Goal: Task Accomplishment & Management: Use online tool/utility

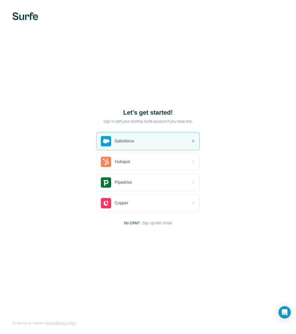
click at [156, 134] on div "Salesforce" at bounding box center [148, 141] width 103 height 18
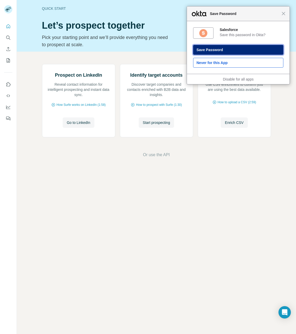
click at [223, 52] on button "Save Password" at bounding box center [238, 50] width 90 height 10
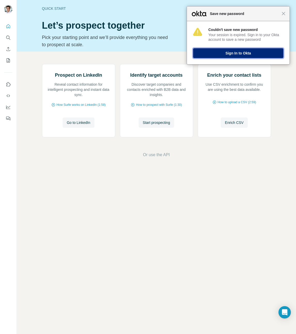
click at [235, 56] on button "Sign In to Okta" at bounding box center [238, 53] width 90 height 10
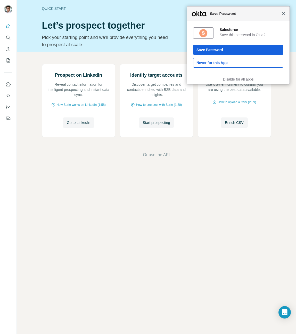
click at [284, 13] on span "Close" at bounding box center [284, 14] width 4 height 4
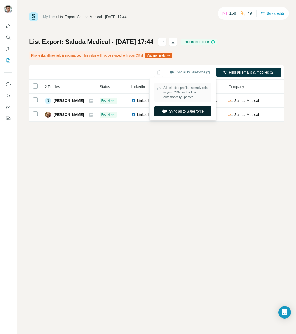
click at [183, 107] on button "Sync all to Salesforce" at bounding box center [182, 111] width 57 height 10
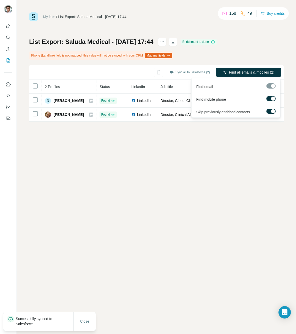
click at [271, 85] on div at bounding box center [271, 85] width 9 height 5
click at [261, 73] on span "Find all emails & mobiles (2)" at bounding box center [251, 72] width 45 height 5
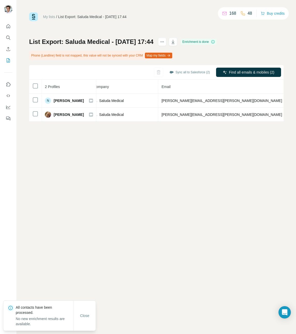
scroll to position [0, 147]
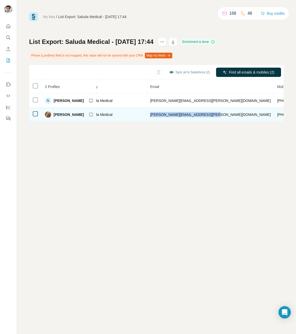
drag, startPoint x: 150, startPoint y: 115, endPoint x: 199, endPoint y: 117, distance: 49.4
click at [199, 117] on td "nicole.soliday@saludamedical.com" at bounding box center [210, 115] width 127 height 14
copy span "nicole.soliday@saludamedical.com"
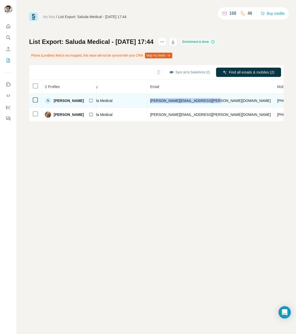
drag, startPoint x: 150, startPoint y: 100, endPoint x: 211, endPoint y: 101, distance: 61.5
click at [211, 101] on td "nancy.oconnell@saludamedical.com" at bounding box center [210, 101] width 127 height 14
copy span "nancy.oconnell@saludamedical.com"
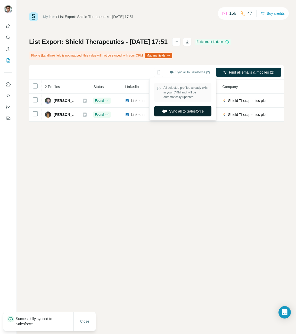
click at [185, 112] on button "Sync all to Salesforce" at bounding box center [182, 111] width 57 height 10
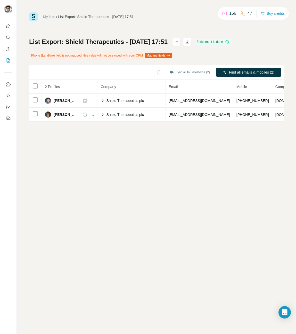
scroll to position [0, 122]
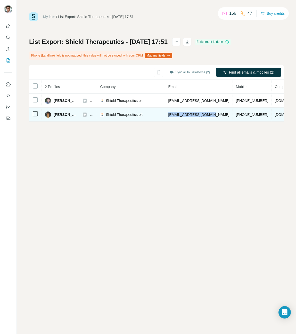
drag, startPoint x: 164, startPoint y: 116, endPoint x: 208, endPoint y: 115, distance: 43.6
click at [208, 115] on td "[EMAIL_ADDRESS][DOMAIN_NAME]" at bounding box center [199, 115] width 68 height 14
copy span "[EMAIL_ADDRESS][DOMAIN_NAME]"
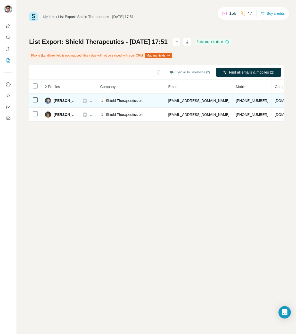
click at [181, 102] on span "[EMAIL_ADDRESS][DOMAIN_NAME]" at bounding box center [198, 101] width 61 height 4
copy span "[EMAIL_ADDRESS][DOMAIN_NAME]"
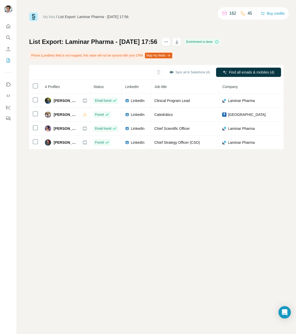
scroll to position [0, 60]
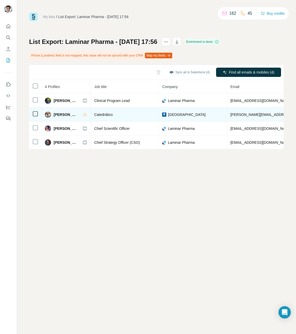
click at [206, 115] on span "Universitat de les Illes Balears" at bounding box center [187, 114] width 38 height 5
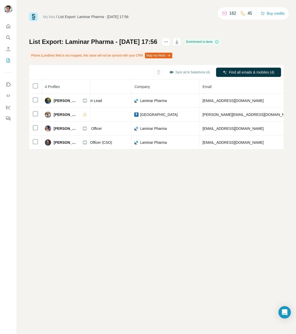
scroll to position [0, 99]
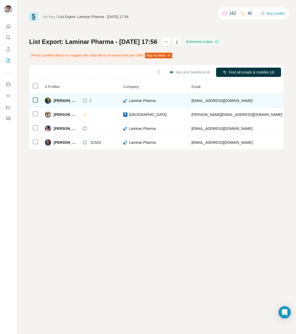
click at [223, 100] on span "j.ferra@laminarpharma.com" at bounding box center [222, 101] width 61 height 4
copy span "j.ferra@laminarpharma.com"
